Goal: Task Accomplishment & Management: Complete application form

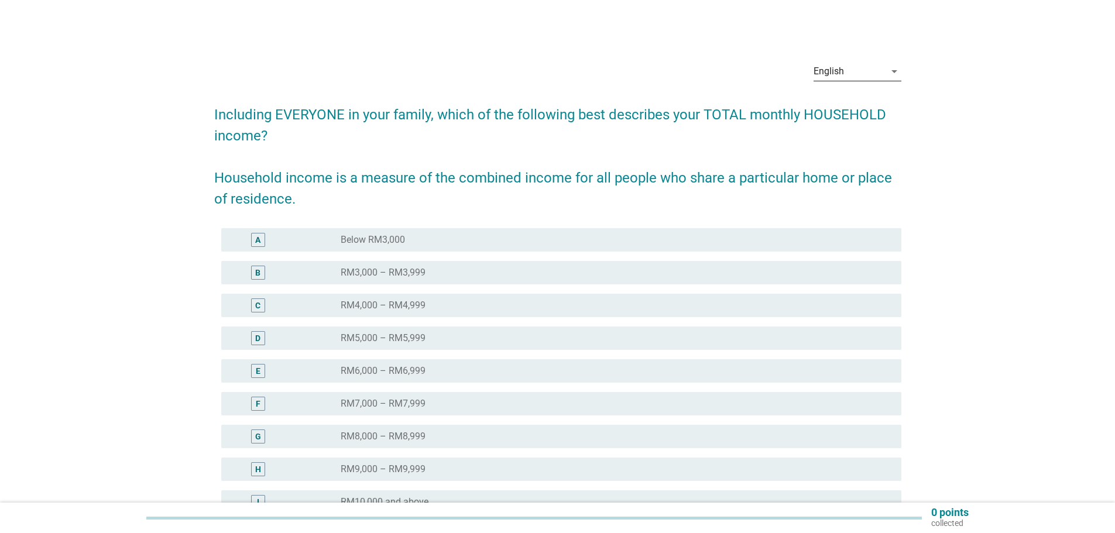
click at [887, 70] on icon "arrow_drop_down" at bounding box center [894, 71] width 14 height 14
click at [864, 108] on div "Bahasa Melayu" at bounding box center [856, 109] width 69 height 14
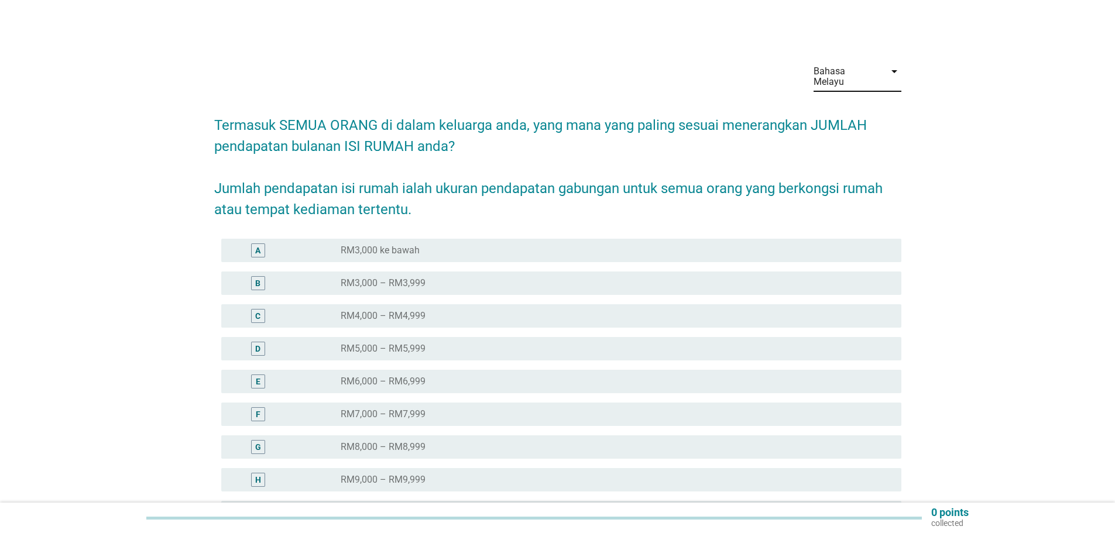
click at [366, 310] on label "RM4,000 – RM4,999" at bounding box center [383, 316] width 85 height 12
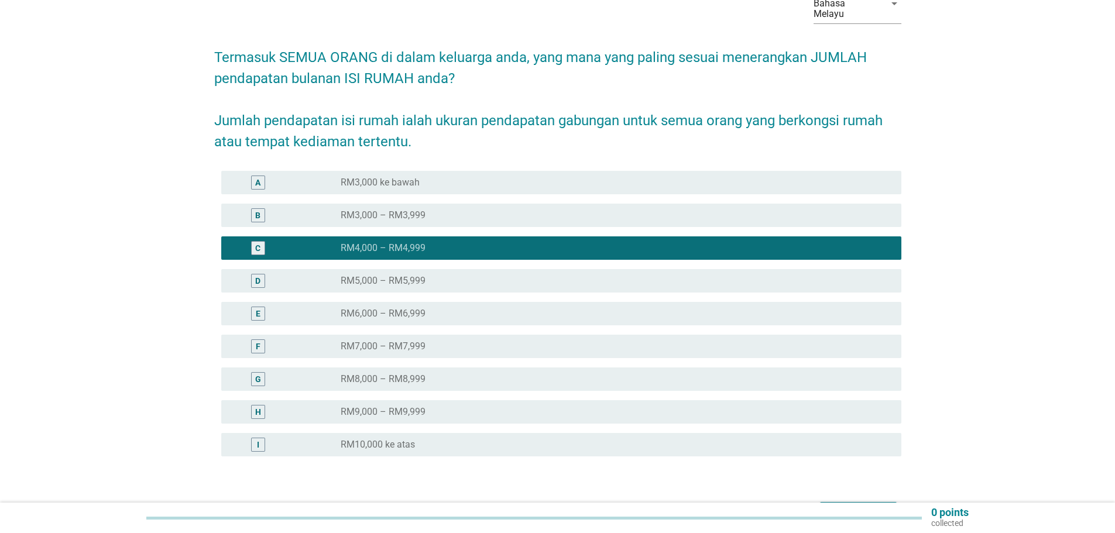
scroll to position [134, 0]
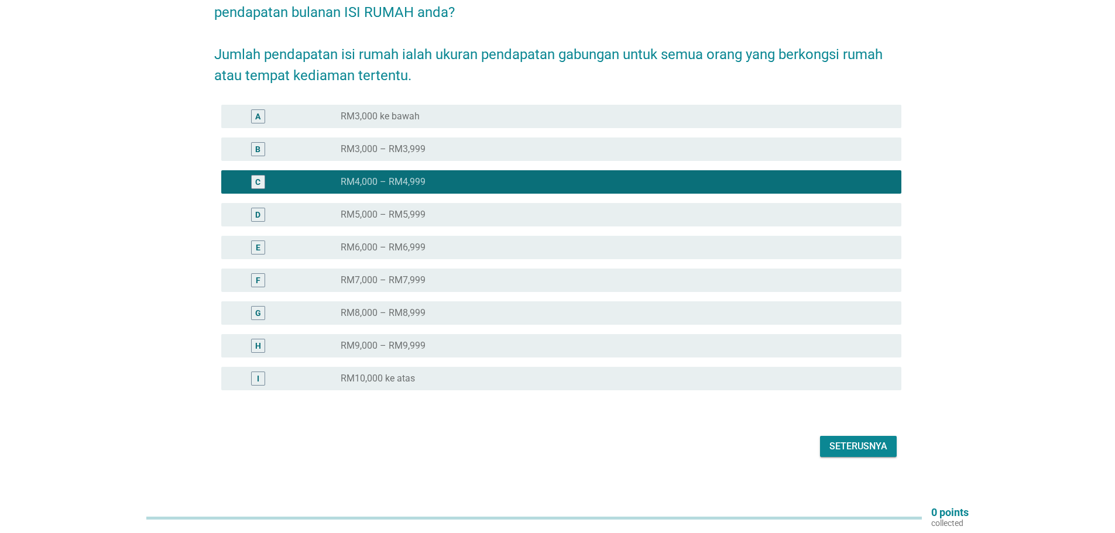
click at [843, 440] on div "Seterusnya" at bounding box center [858, 447] width 58 height 14
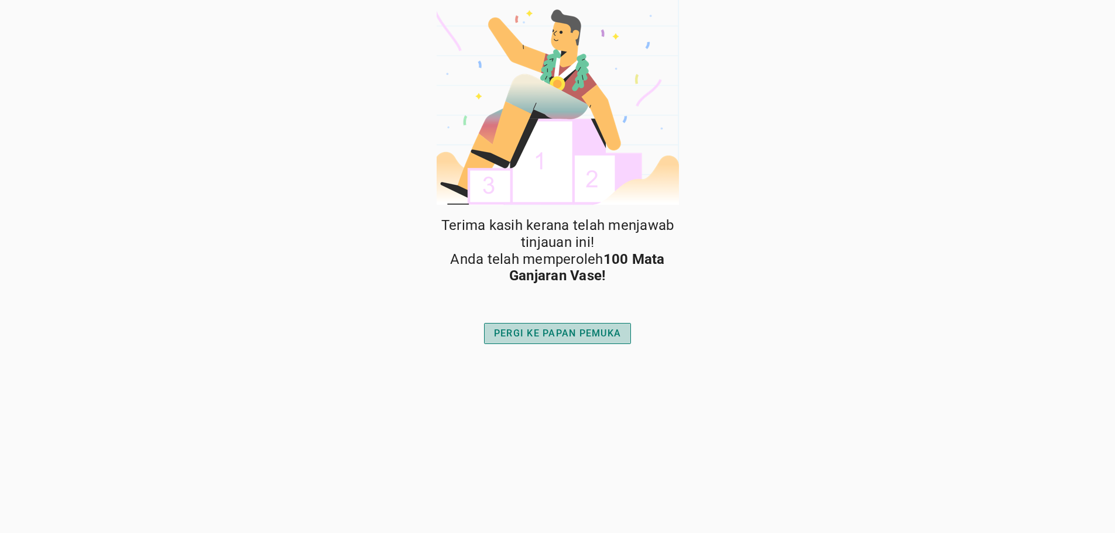
click at [571, 342] on button "PERGI KE PAPAN PEMUKA" at bounding box center [557, 333] width 147 height 21
